Goal: Task Accomplishment & Management: Complete application form

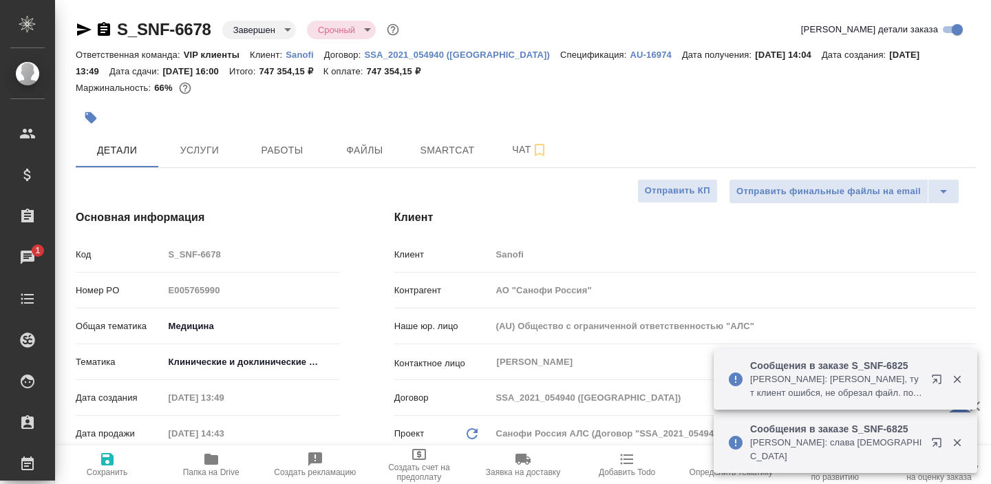
select select "RU"
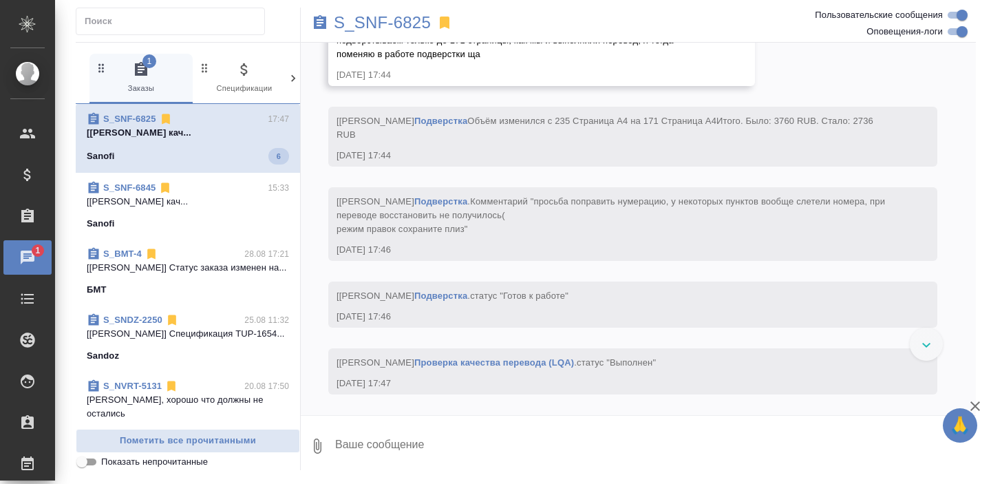
scroll to position [11451, 0]
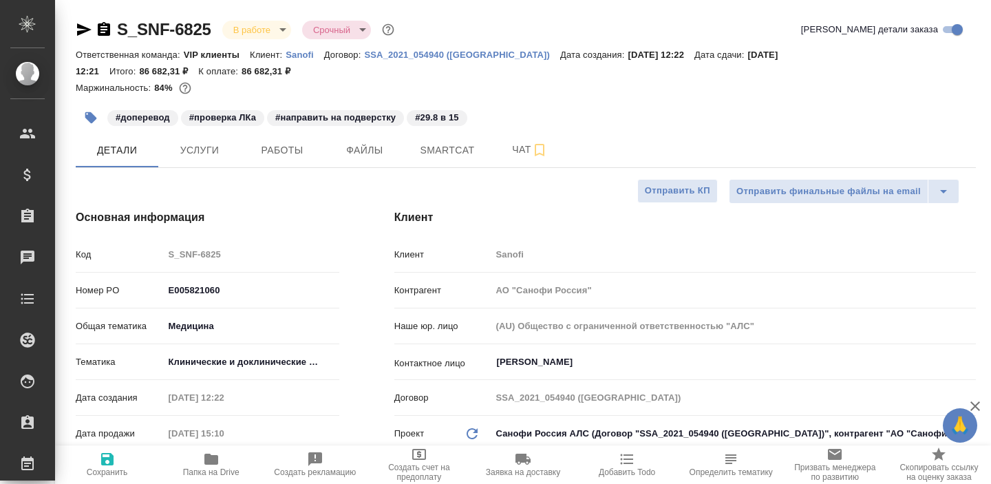
select select "RU"
click at [277, 150] on span "Работы" at bounding box center [282, 150] width 66 height 17
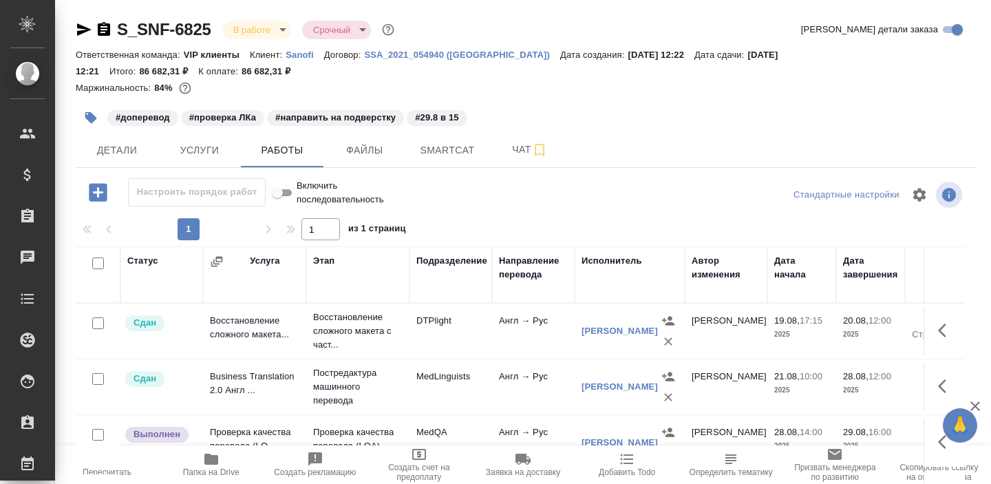
scroll to position [19, 0]
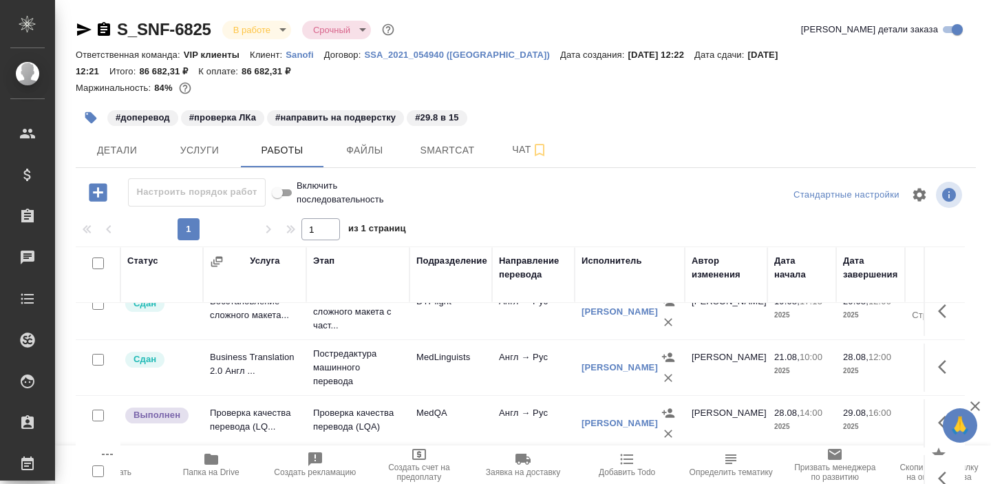
click at [732, 336] on td "[PERSON_NAME]" at bounding box center [726, 312] width 83 height 48
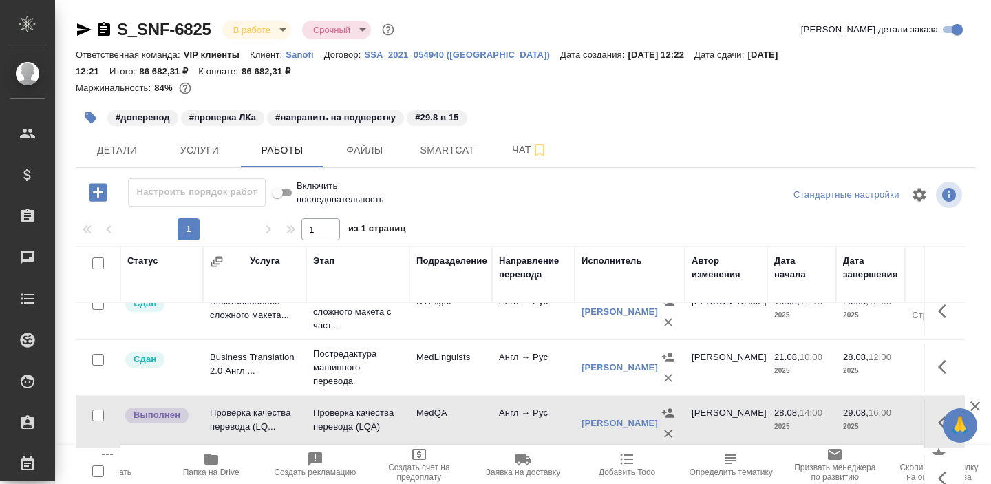
click at [732, 336] on td "[PERSON_NAME]" at bounding box center [726, 312] width 83 height 48
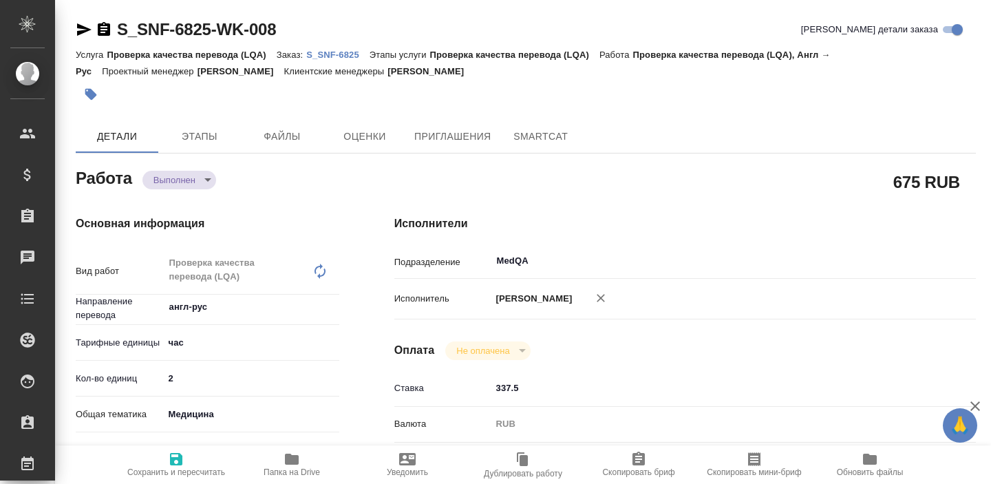
type textarea "x"
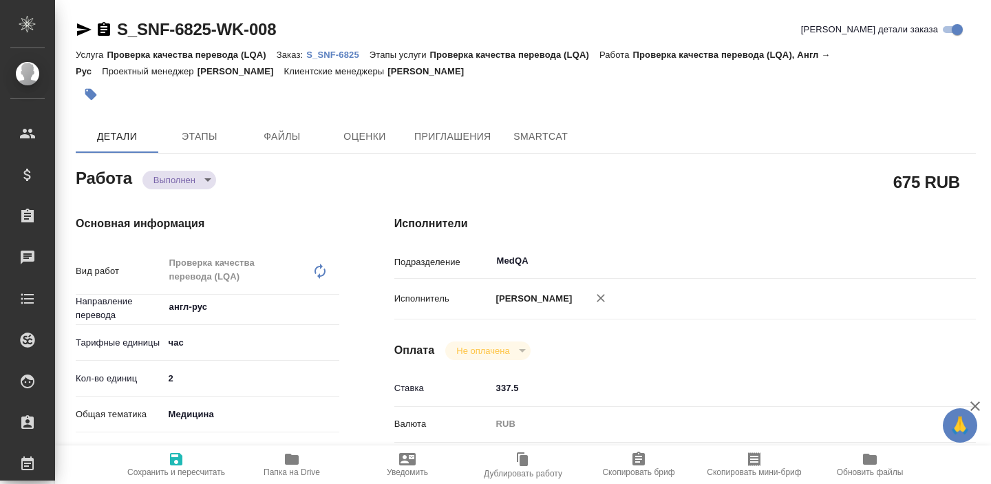
type textarea "x"
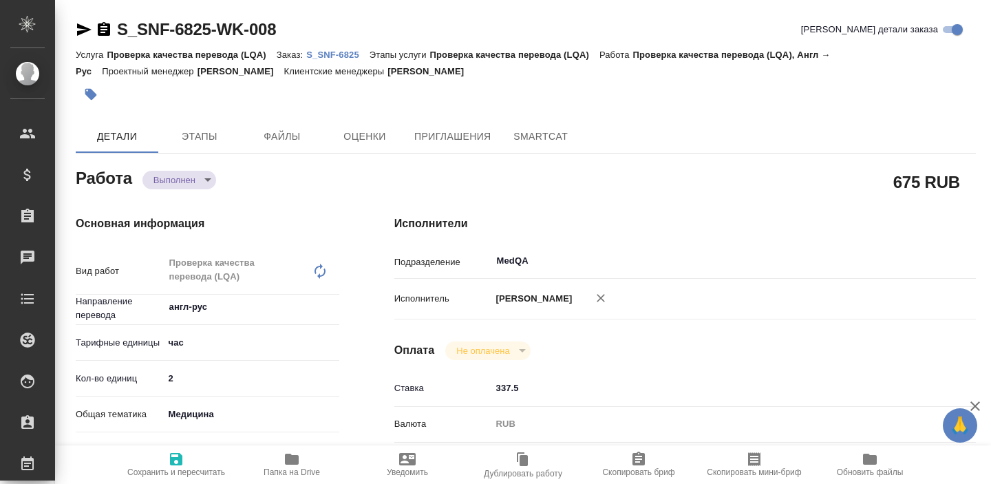
type textarea "x"
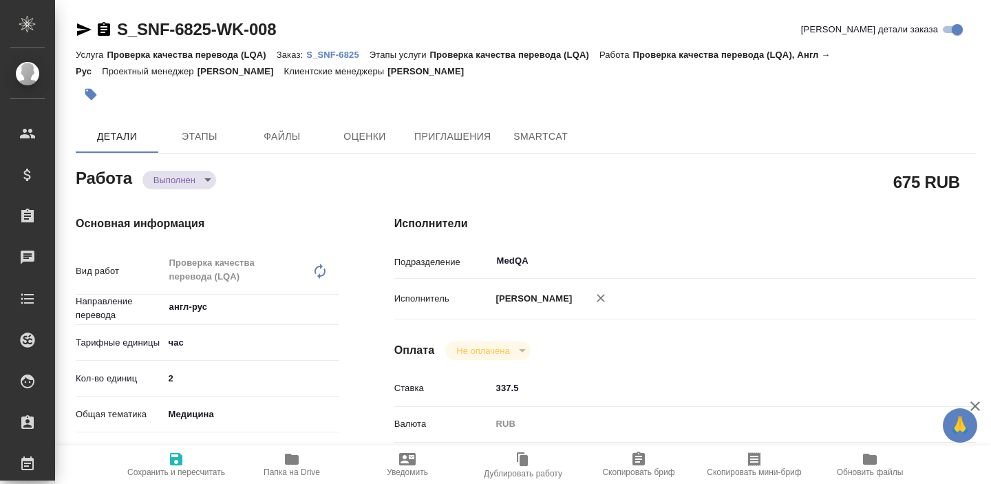
type textarea "x"
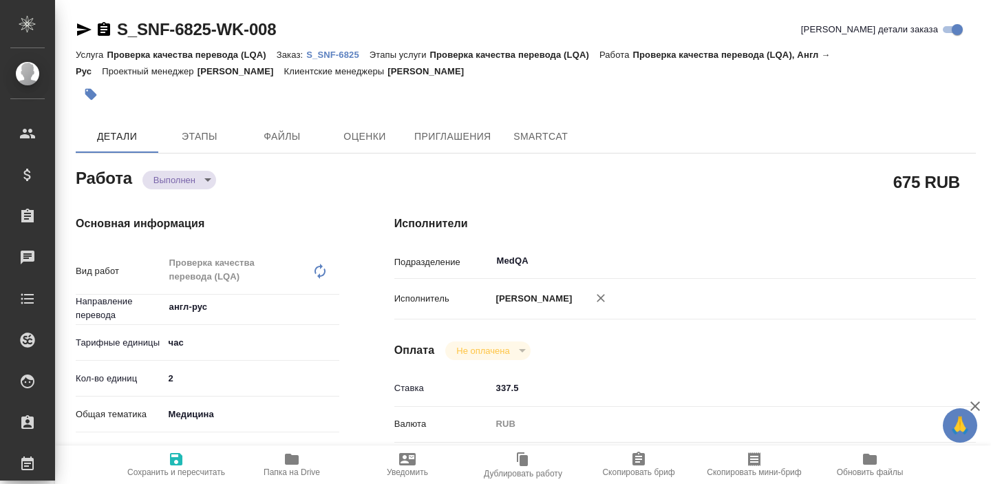
type textarea "x"
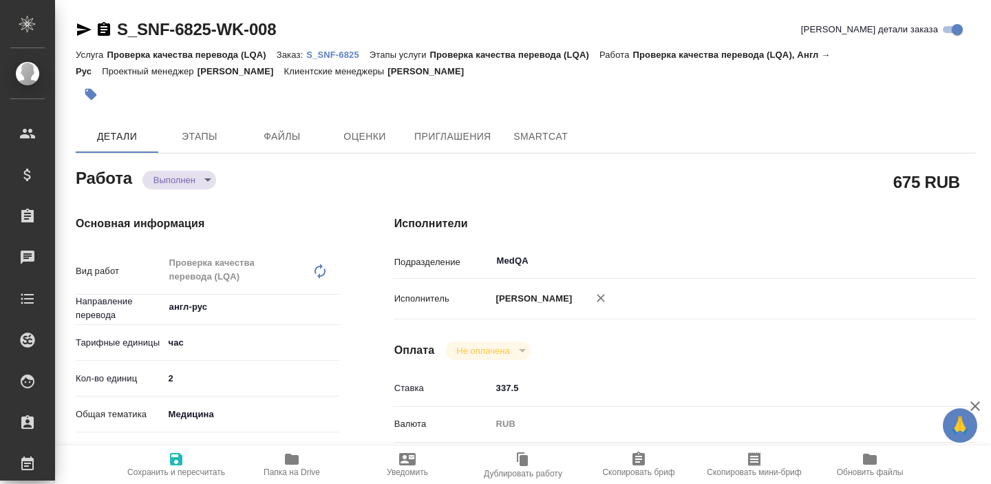
type textarea "x"
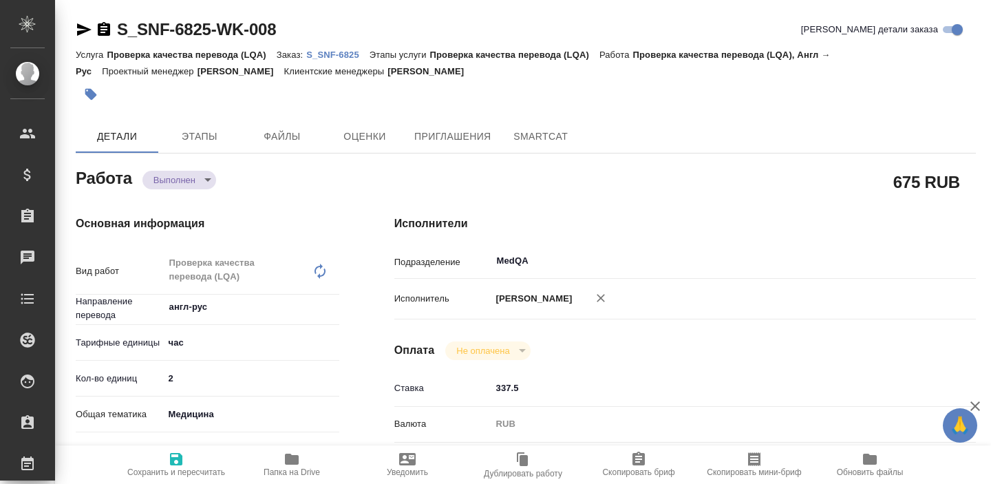
type textarea "x"
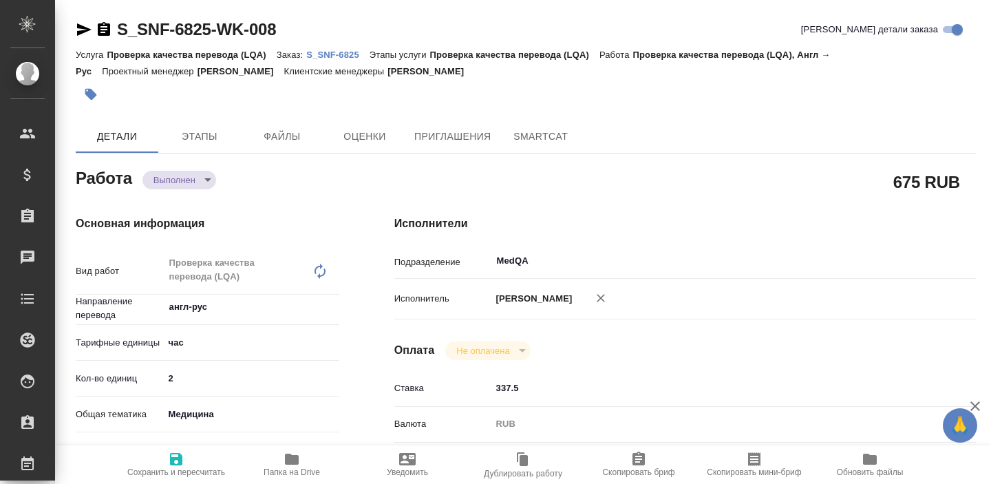
type textarea "x"
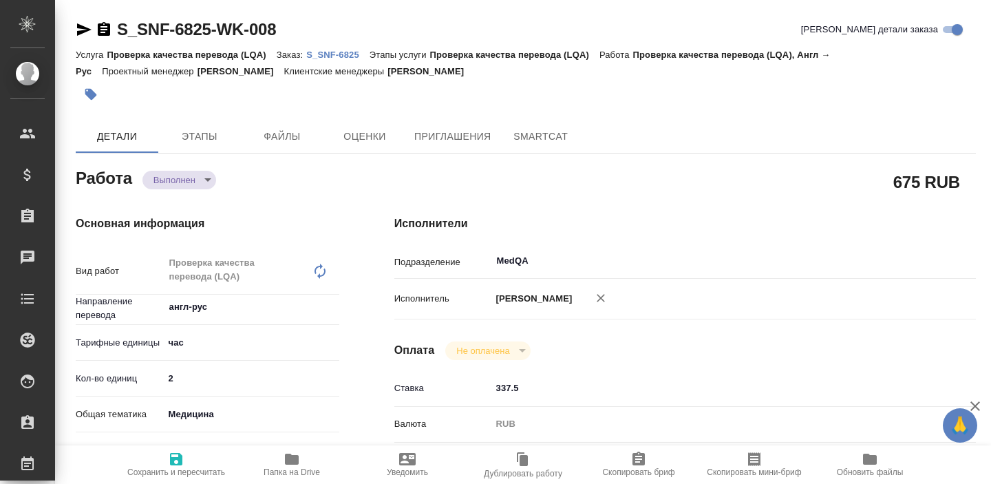
type textarea "x"
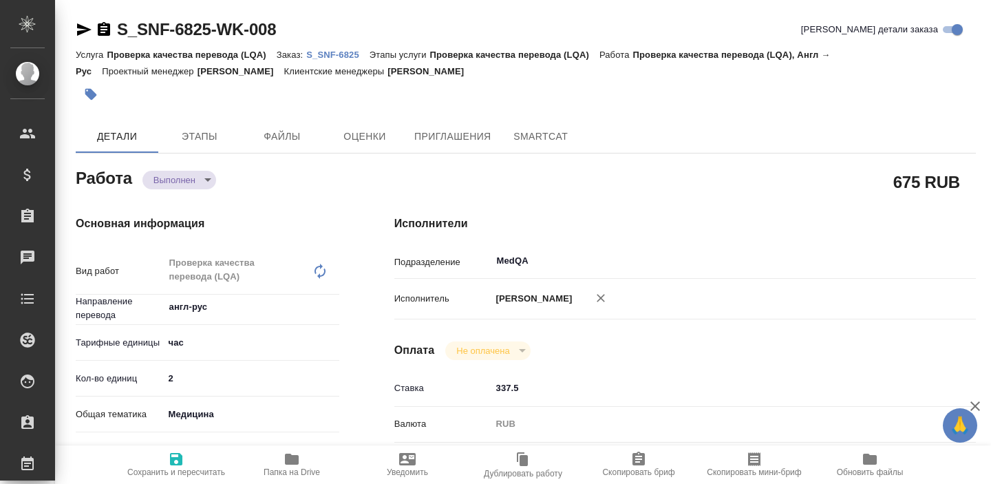
type input "3"
click at [333, 374] on input "3" at bounding box center [252, 378] width 176 height 20
type textarea "x"
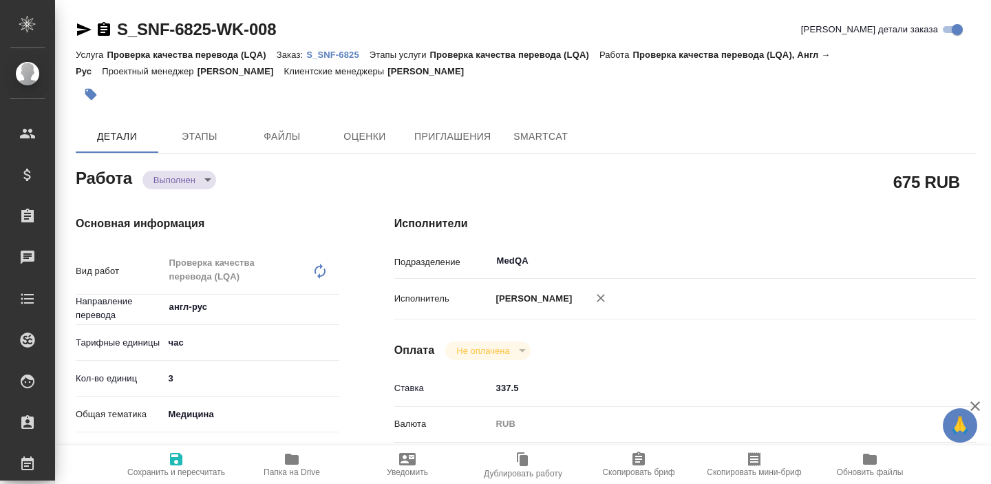
type textarea "x"
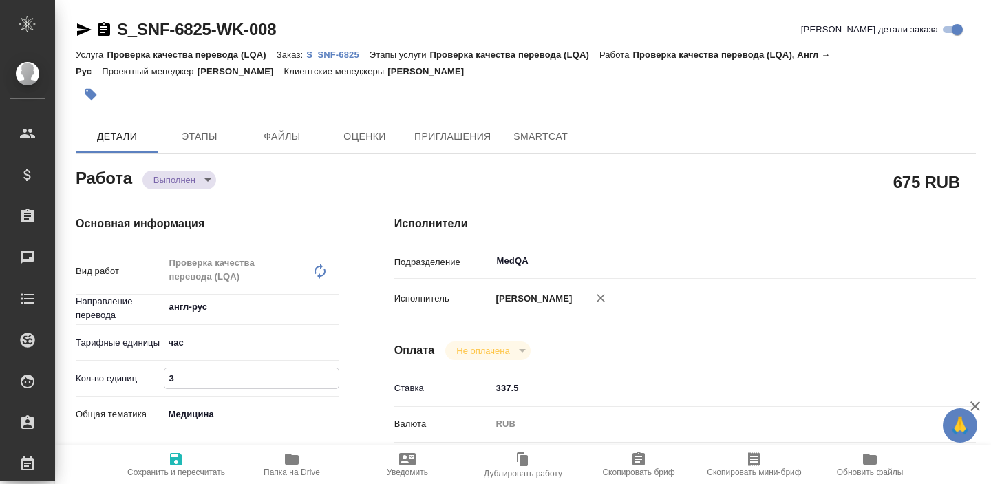
type textarea "x"
click at [169, 454] on icon "button" at bounding box center [176, 459] width 17 height 17
type textarea "x"
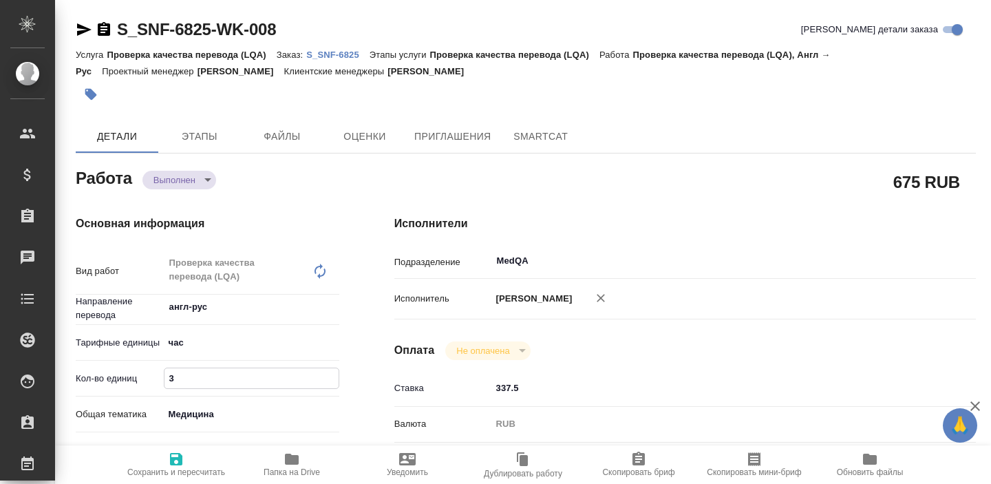
type textarea "x"
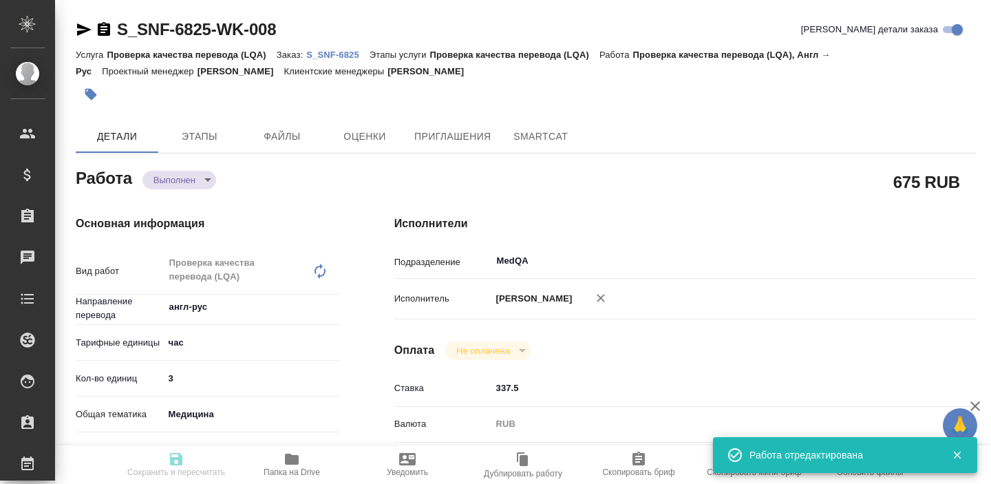
type textarea "x"
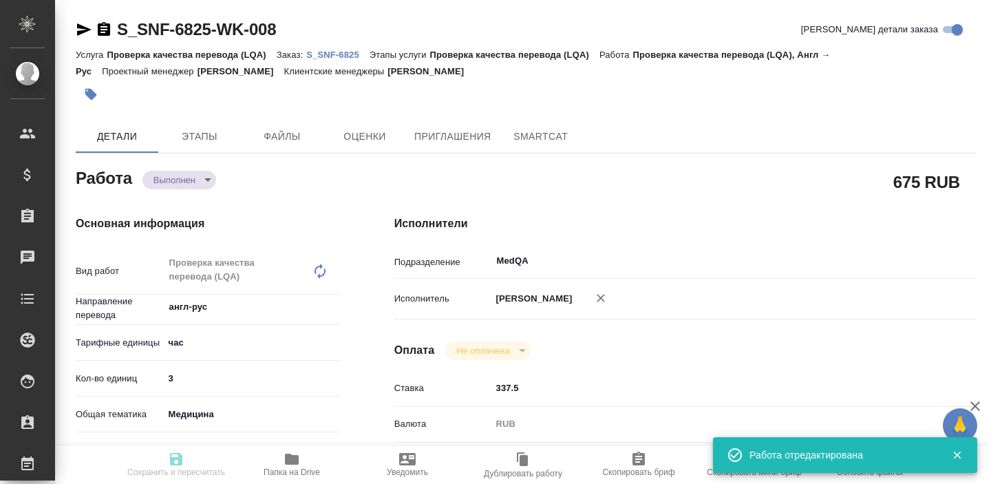
type input "completed"
type textarea "Проверка качества перевода (LQA)"
type textarea "x"
type input "англ-рус"
type input "5a8b1489cc6b4906c91bfd93"
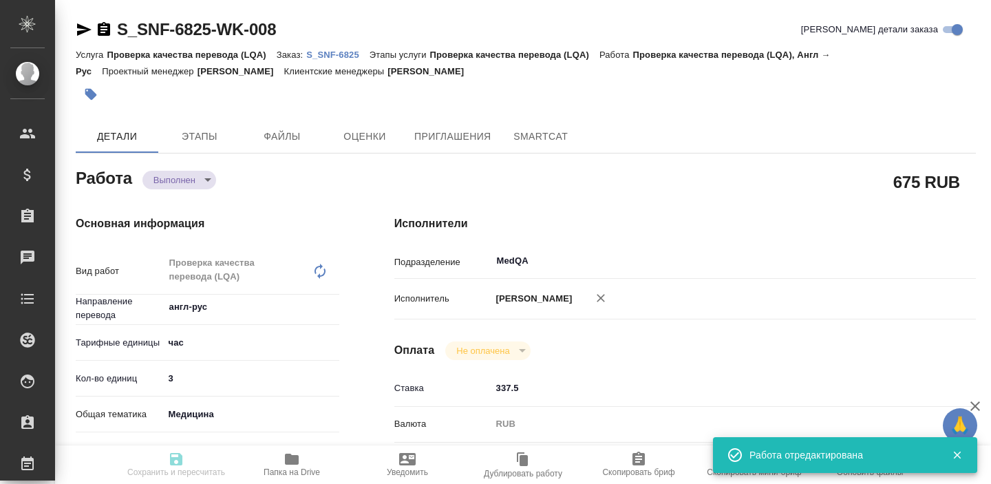
type input "3"
type input "med"
type input "5a8b8b956a9677013d343d9e"
type input "[DATE] 14:00"
type input "29.08.2025 16:00"
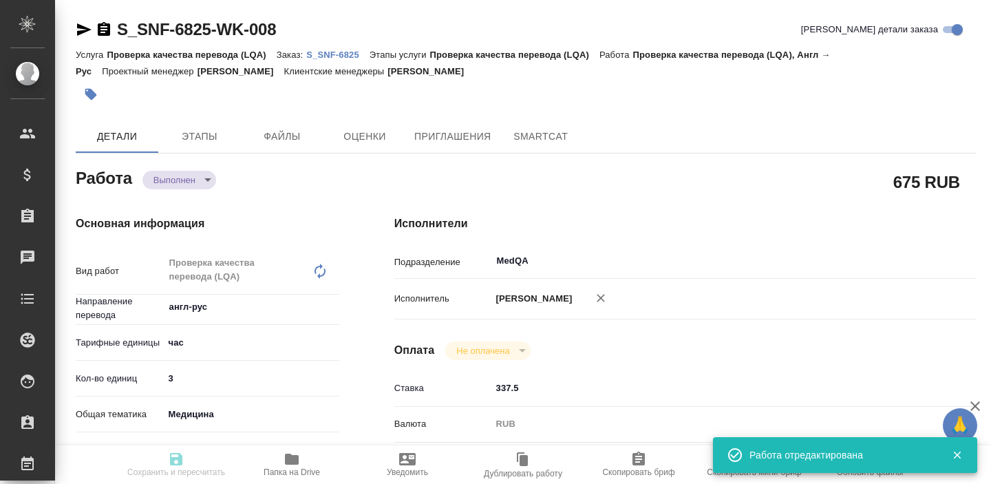
type input "29.08.2025 17:47"
type input "[DATE] 12:21"
type input "MedQA"
type input "notPayed"
type input "337.5"
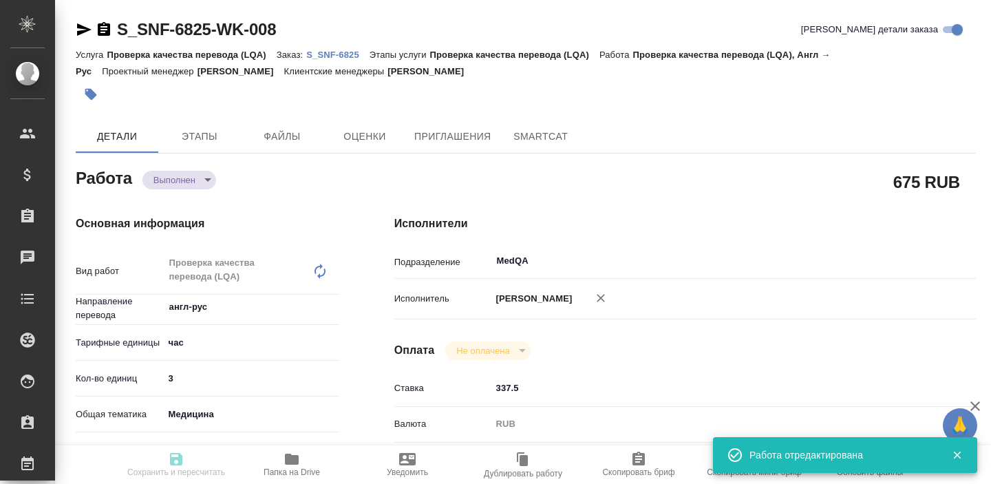
type input "RUB"
type input "Борзова Анастасия"
type textarea "переведенный файл лежит здесь: https://drive.awatera.com/apps/files/files?dir=/…"
type textarea "x"
type textarea "/Clients/Sanofi/Orders/S_SNF-6825/LQA/S_SNF-6825-WK-008"
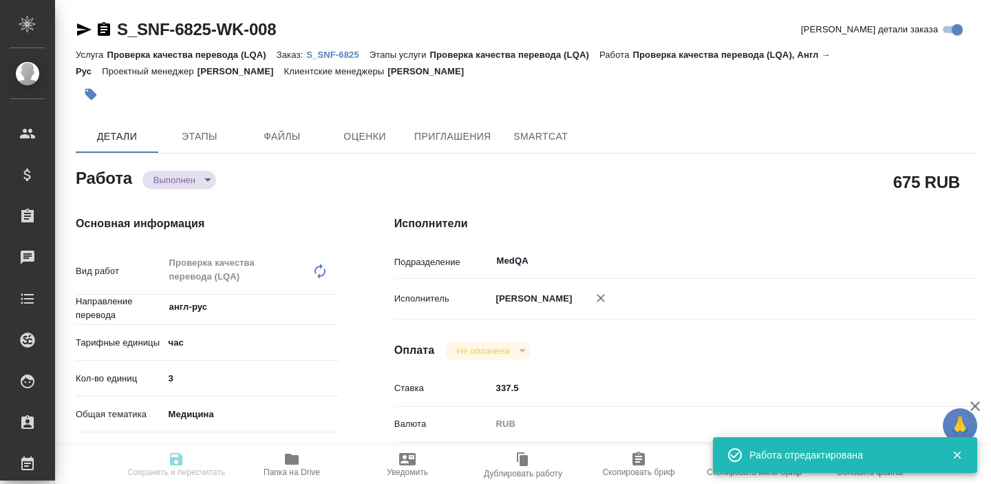
type textarea "x"
type input "S_SNF-6825"
type input "E005821060"
type input "Проверка качества перевода (LQA)"
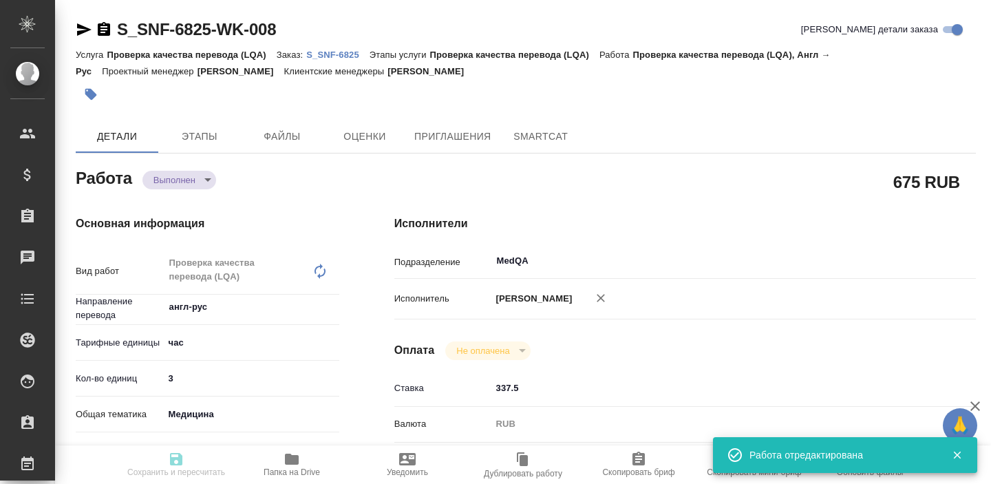
type input "[PERSON_NAME]"
type input "/Clients/Sanofi/Orders/S_SNF-6825"
type textarea "x"
type textarea "обновите, пожалуйста, перевод документа на основании новой версии на англ, номе…"
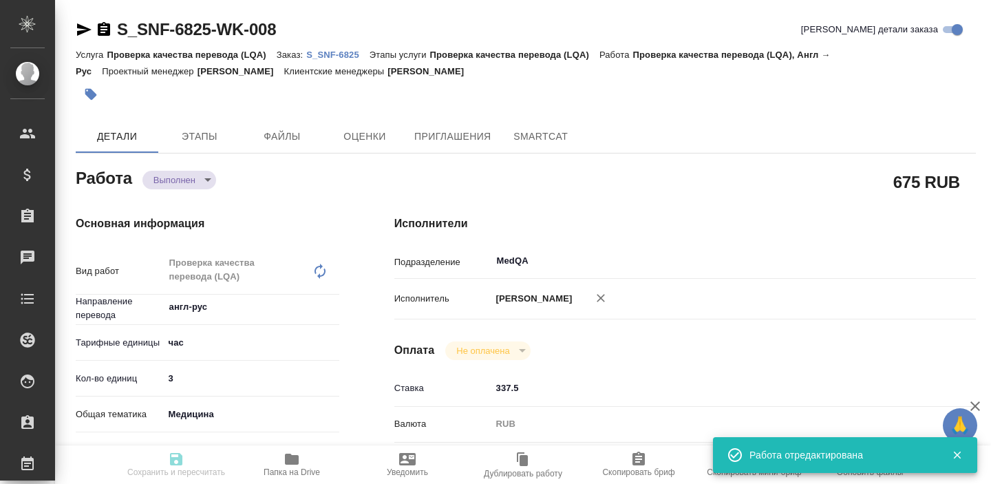
type textarea "x"
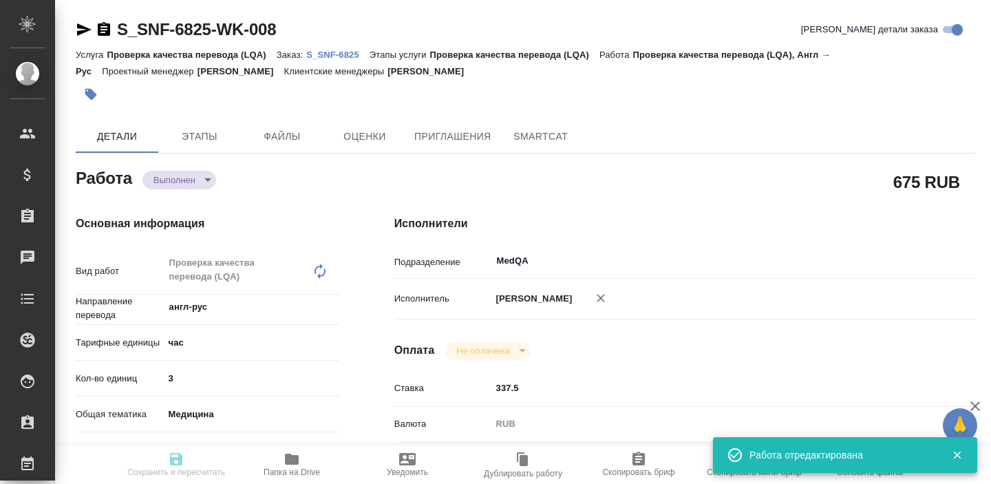
type textarea "x"
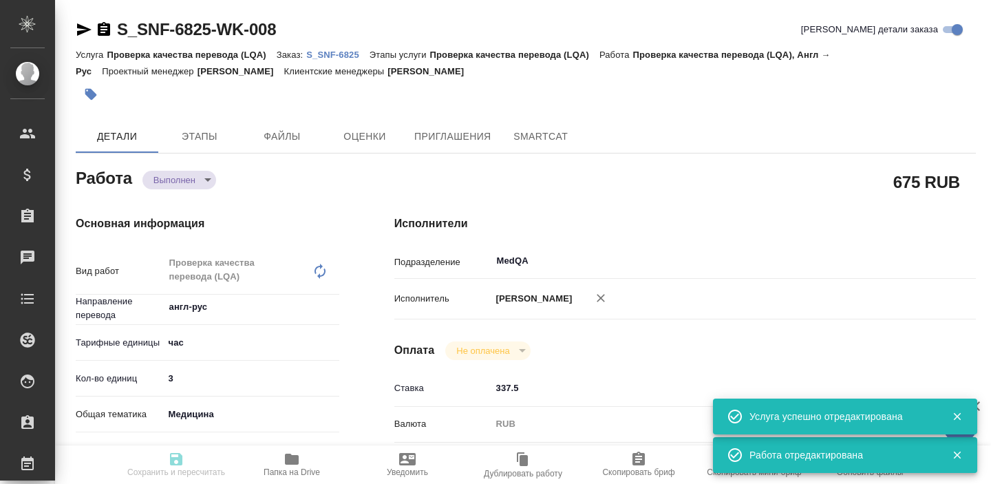
type textarea "x"
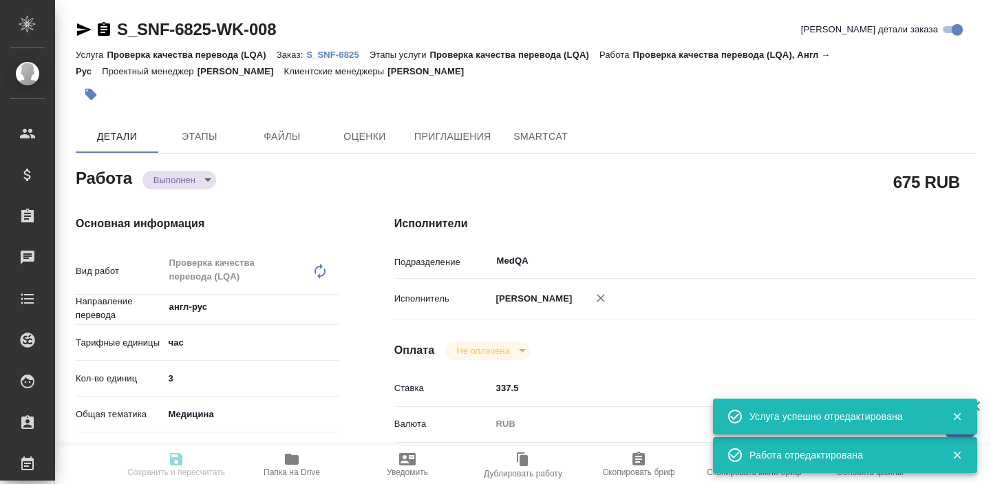
type textarea "x"
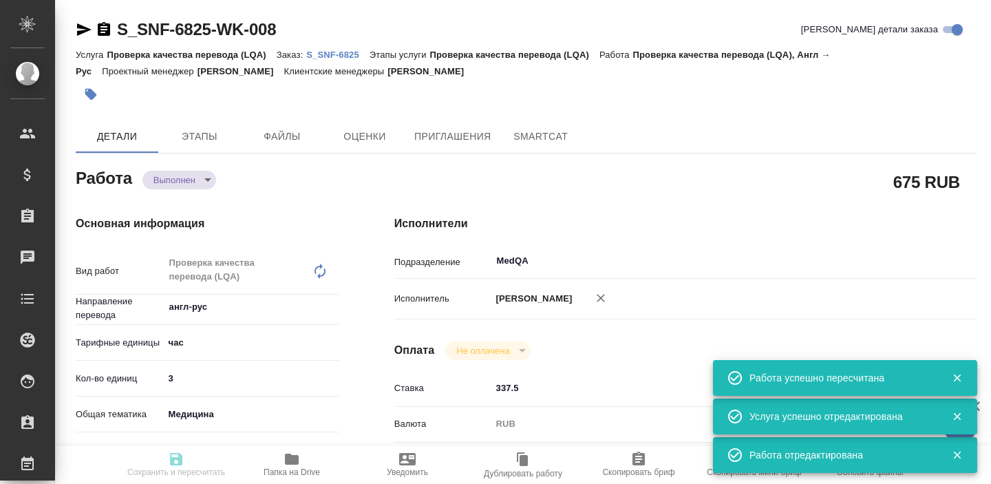
type input "completed"
type textarea "Проверка качества перевода (LQA)"
type textarea "x"
type input "англ-рус"
type input "5a8b1489cc6b4906c91bfd93"
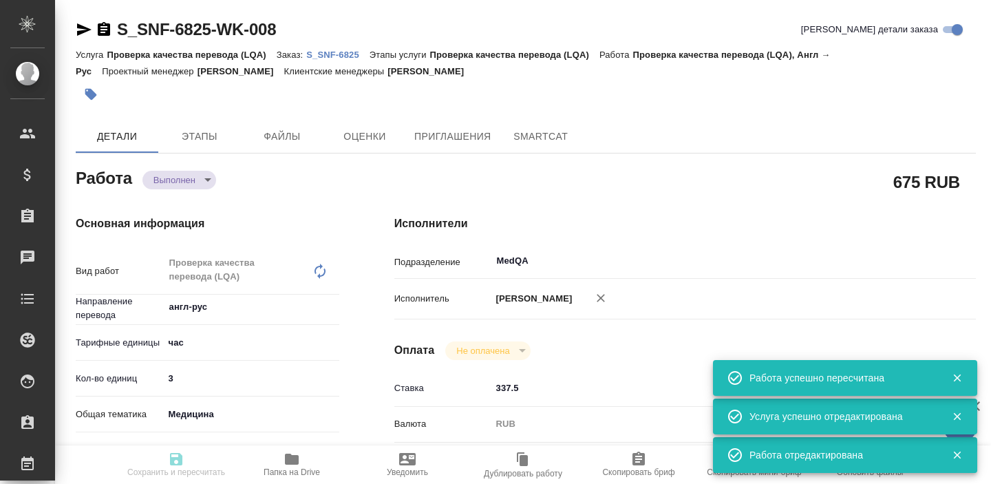
type input "3"
type input "med"
type input "5a8b8b956a9677013d343d9e"
type input "[DATE] 14:00"
type input "29.08.2025 16:00"
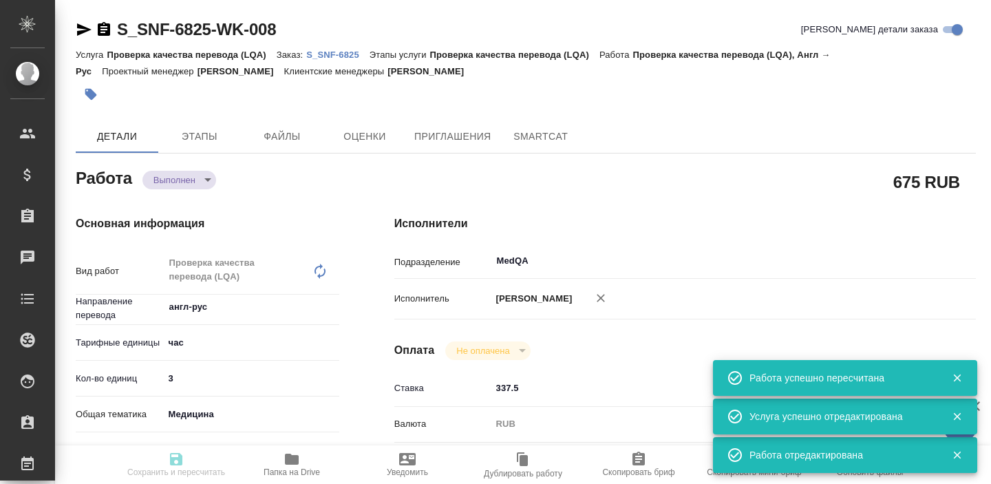
type input "29.08.2025 17:47"
type input "[DATE] 12:21"
type input "MedQA"
type input "notPayed"
type input "337.5"
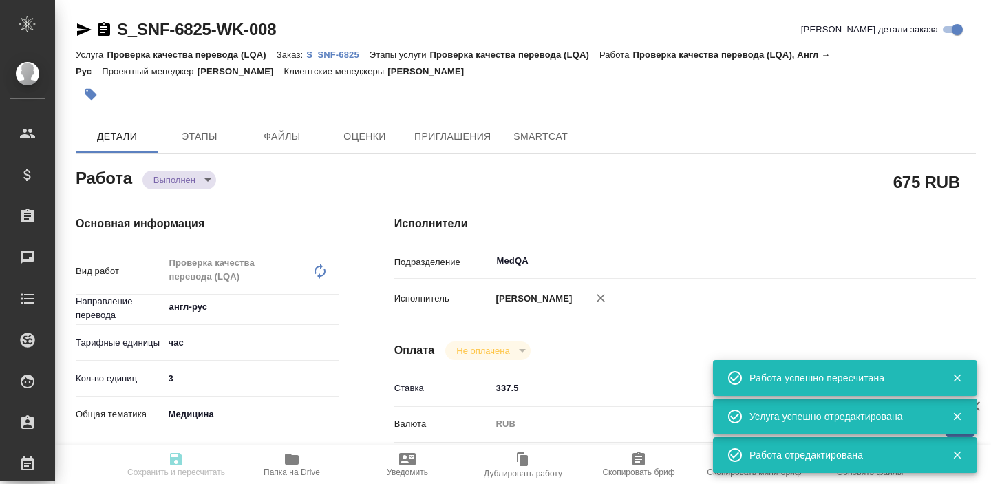
type input "RUB"
type input "Борзова Анастасия"
type textarea "переведенный файл лежит здесь: https://drive.awatera.com/apps/files/files?dir=/…"
type textarea "x"
type textarea "/Clients/Sanofi/Orders/S_SNF-6825/LQA/S_SNF-6825-WK-008"
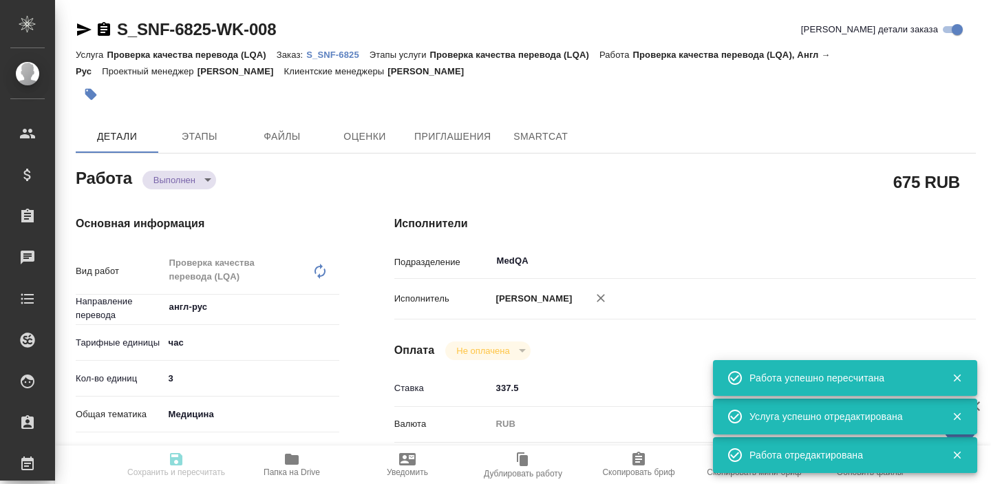
type textarea "x"
type input "S_SNF-6825"
type input "E005821060"
type input "Проверка качества перевода (LQA)"
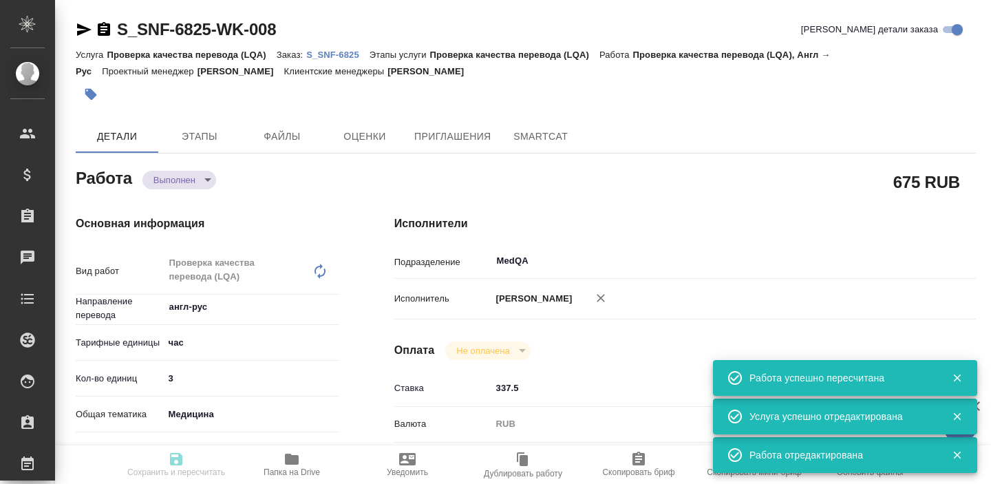
type input "[PERSON_NAME]"
type input "/Clients/Sanofi/Orders/S_SNF-6825"
type textarea "x"
type textarea "обновите, пожалуйста, перевод документа на основании новой версии на англ, номе…"
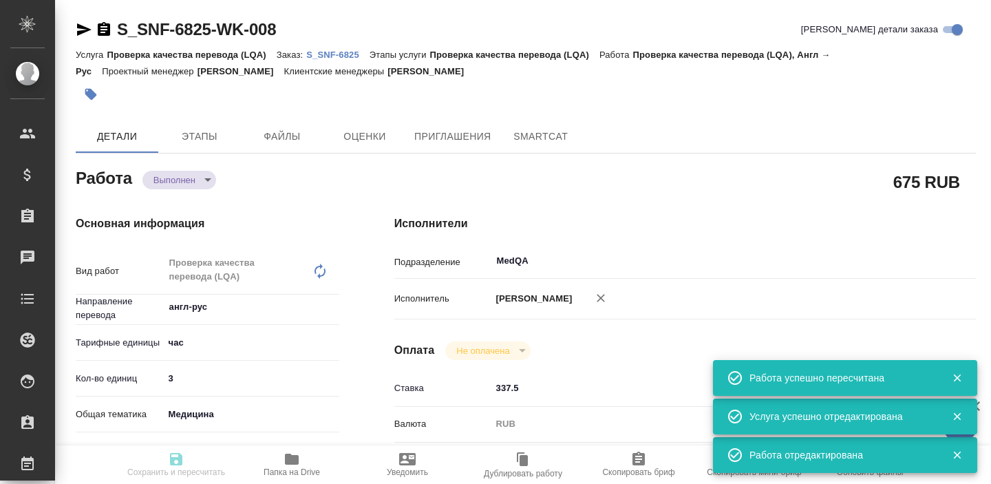
type textarea "x"
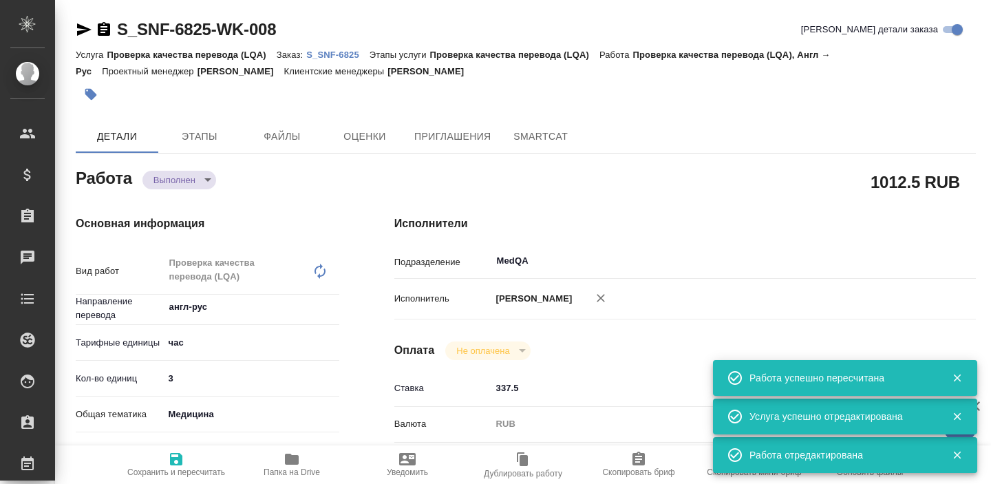
type textarea "x"
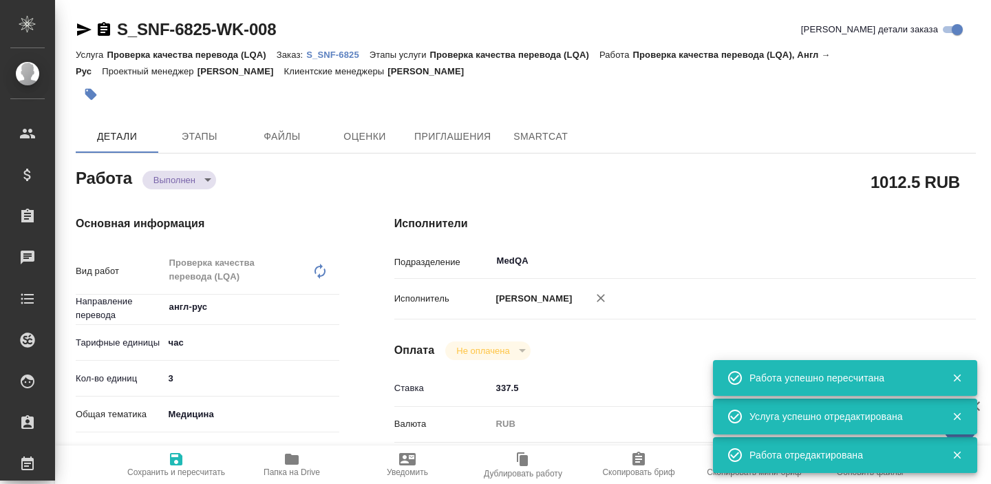
type textarea "x"
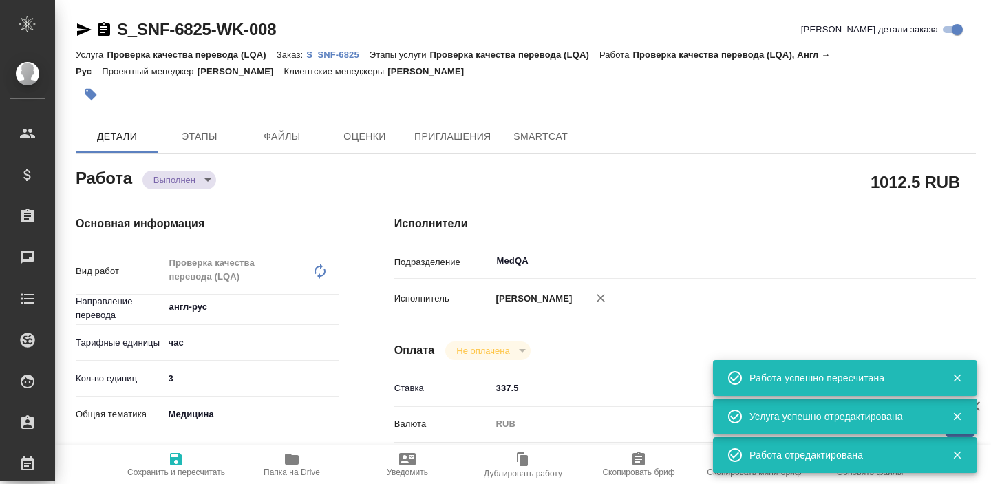
type textarea "x"
click at [322, 53] on p "S_SNF-6825" at bounding box center [337, 55] width 63 height 10
type textarea "x"
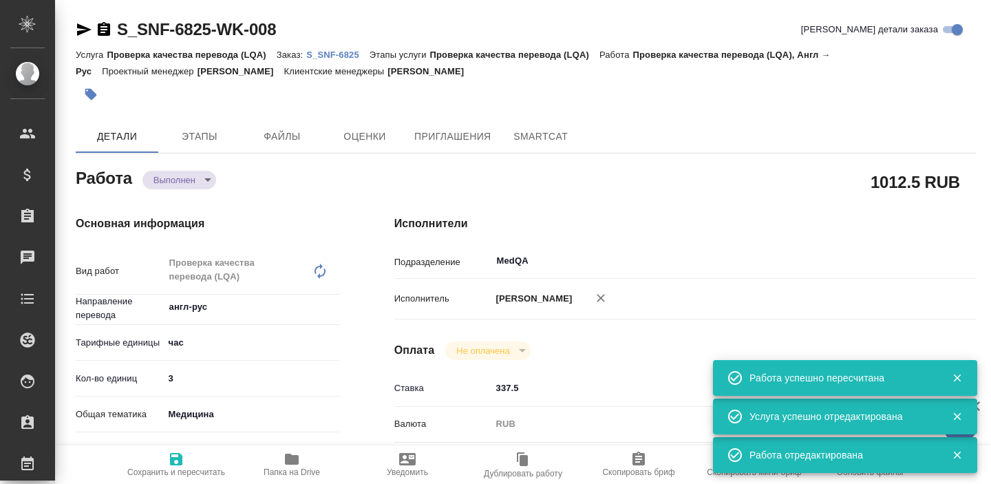
type textarea "x"
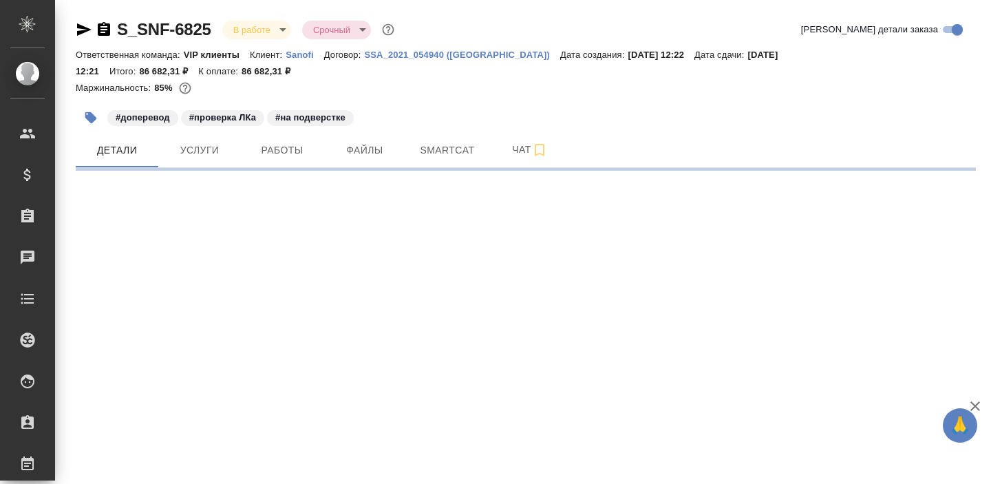
select select "RU"
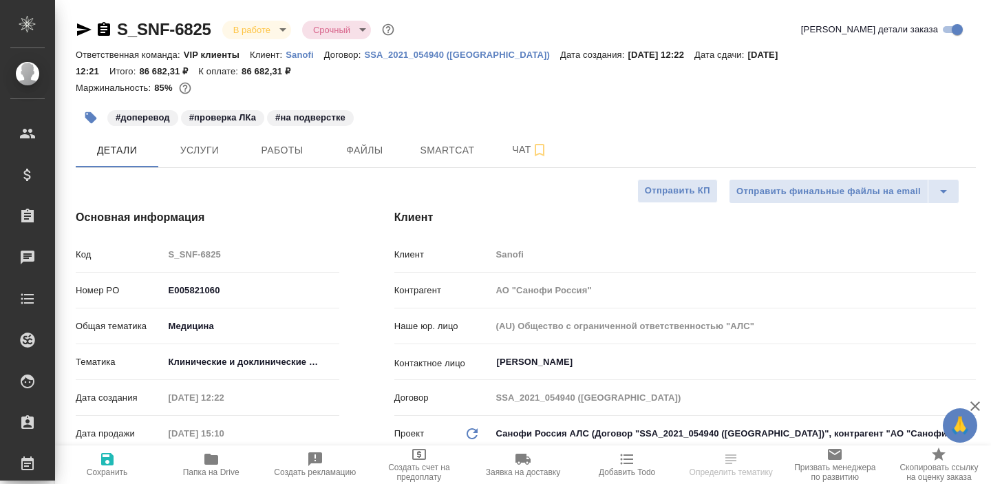
type textarea "x"
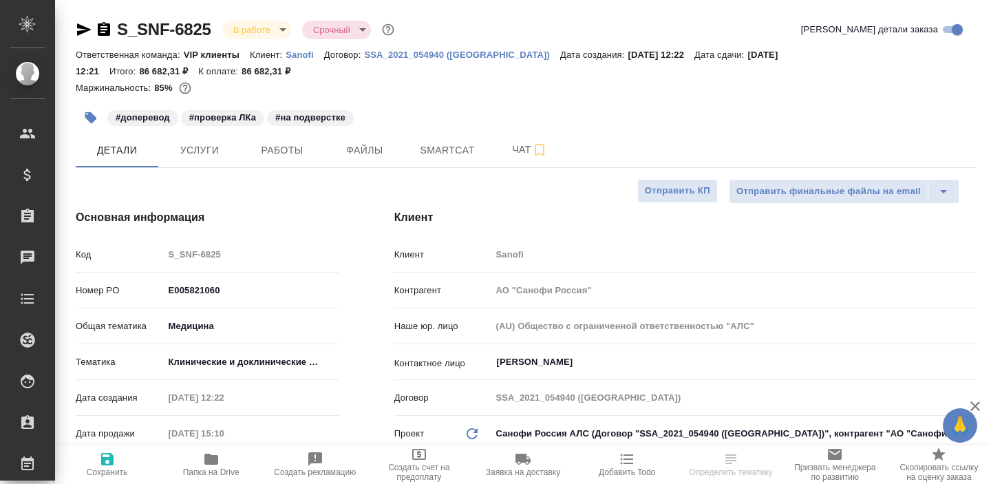
type textarea "x"
type input "[PERSON_NAME]"
type input "Комаров Роман"
type textarea "x"
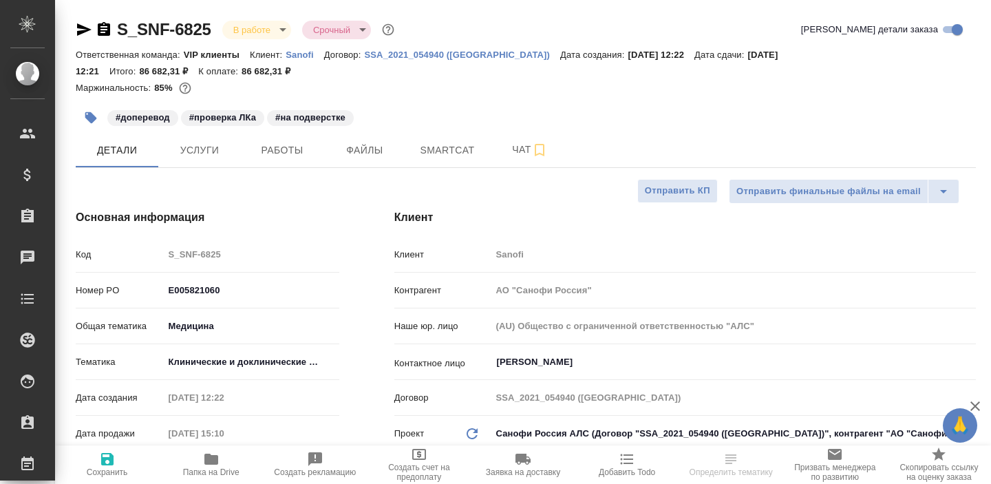
type textarea "x"
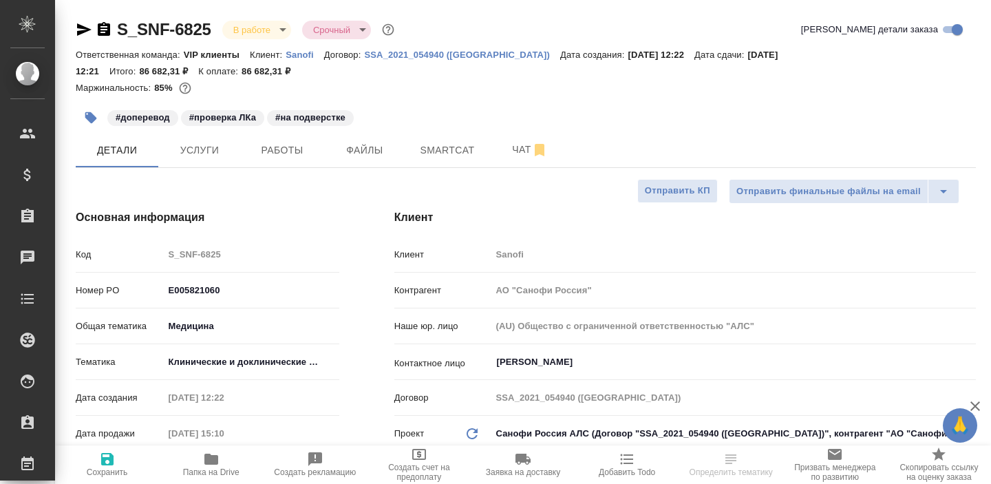
type textarea "x"
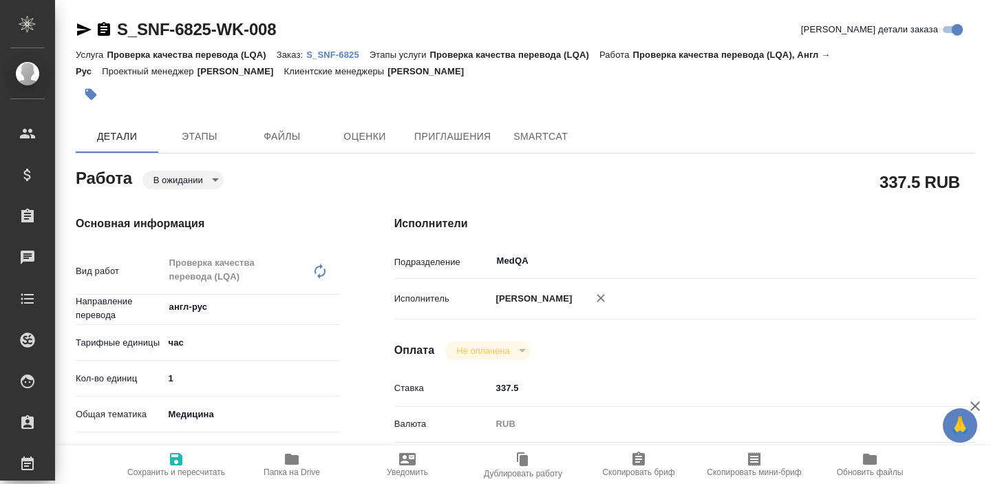
scroll to position [0, 4]
